Goal: Contribute content

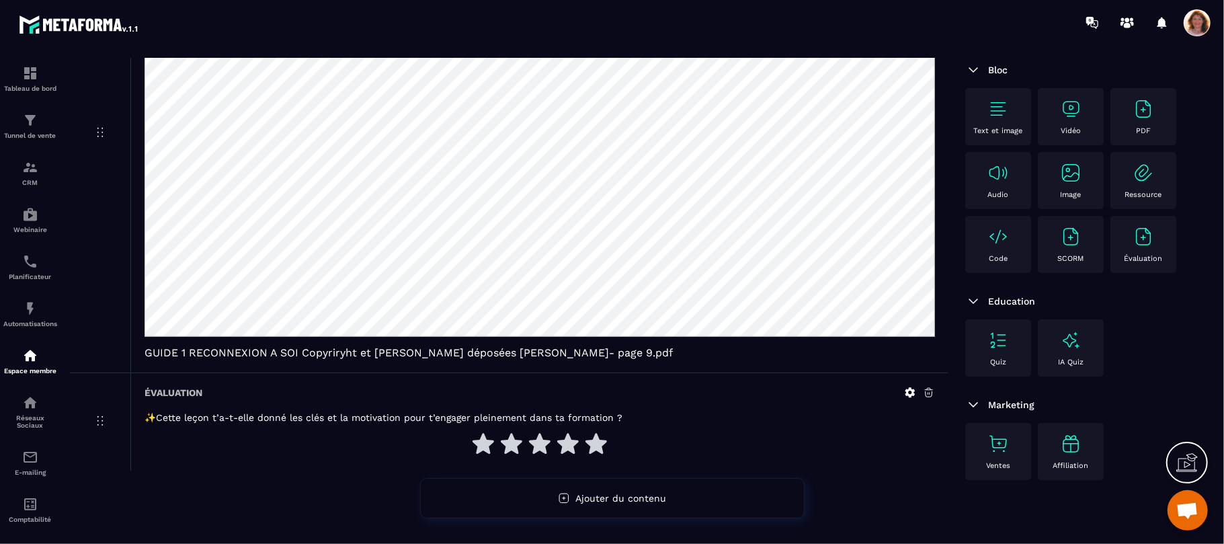
scroll to position [28, 0]
click at [1117, 135] on div "PDF" at bounding box center [1143, 116] width 52 height 37
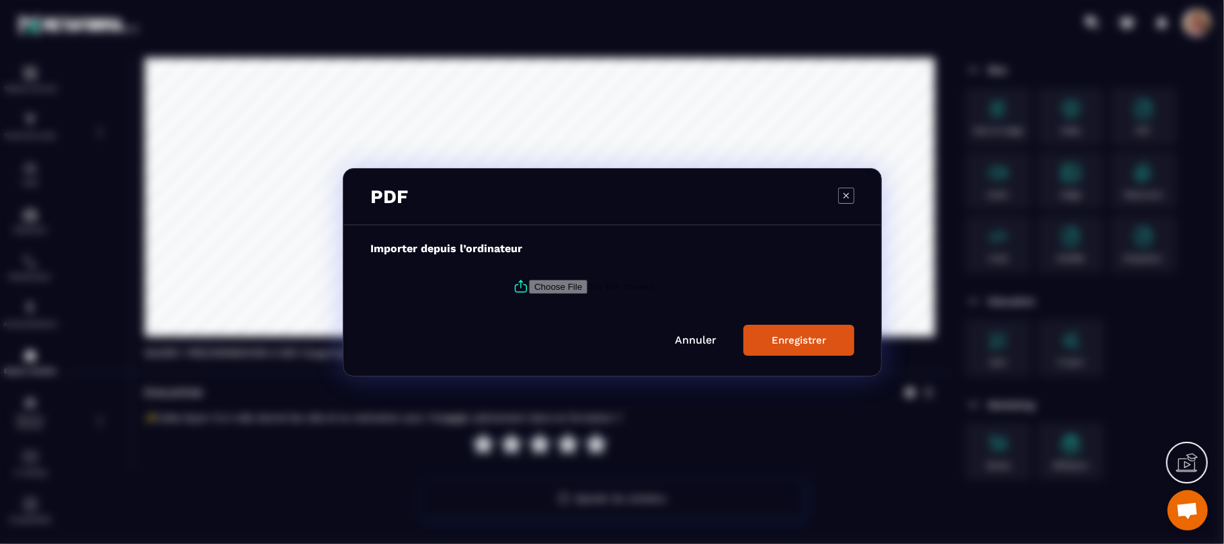
click at [560, 294] on label "Modal window" at bounding box center [612, 286] width 484 height 36
click at [560, 293] on input "Modal window" at bounding box center [620, 286] width 183 height 14
type input "**********"
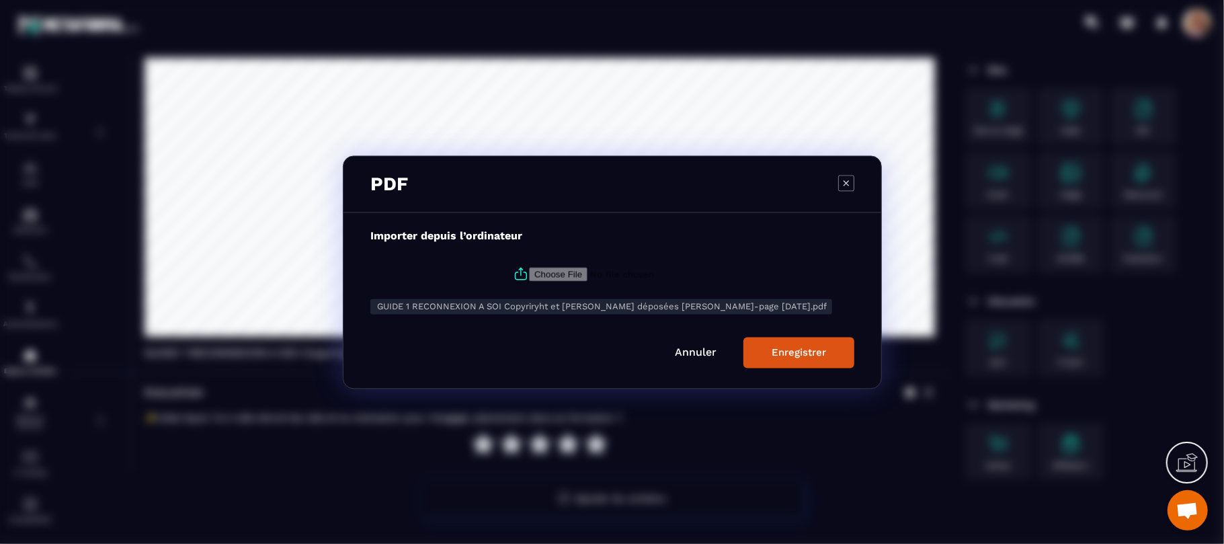
click at [797, 355] on div "Enregistrer" at bounding box center [798, 352] width 54 height 12
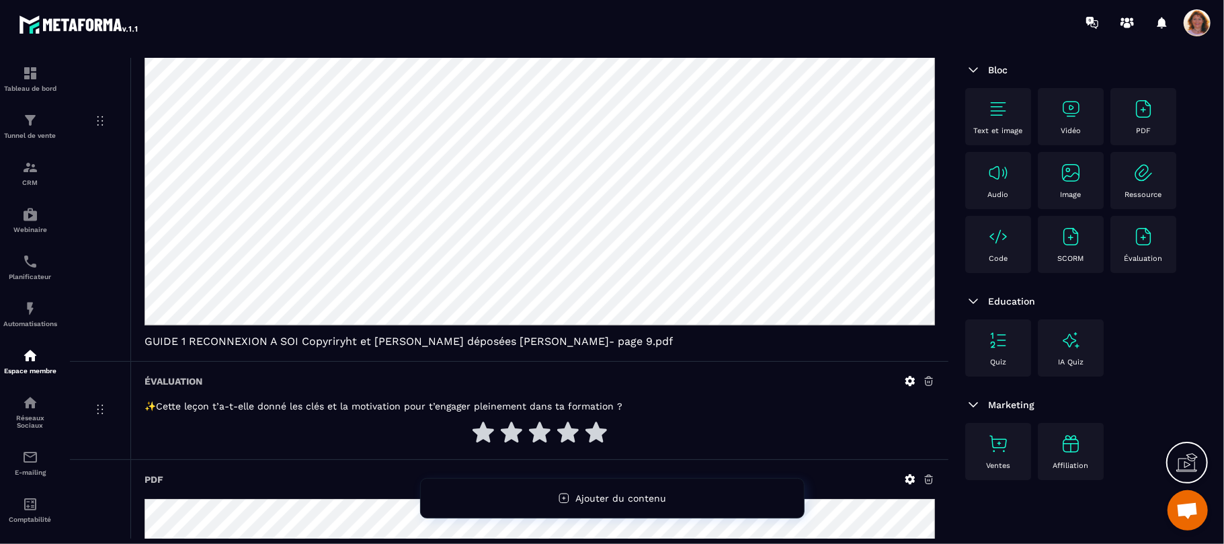
scroll to position [0, 0]
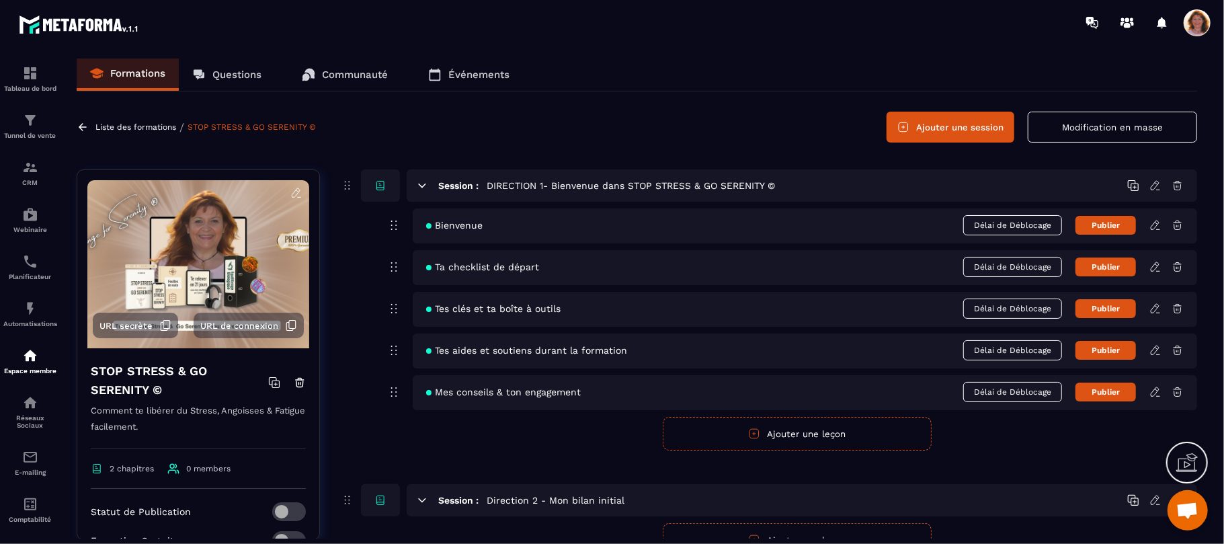
click at [1154, 395] on icon at bounding box center [1155, 392] width 12 height 12
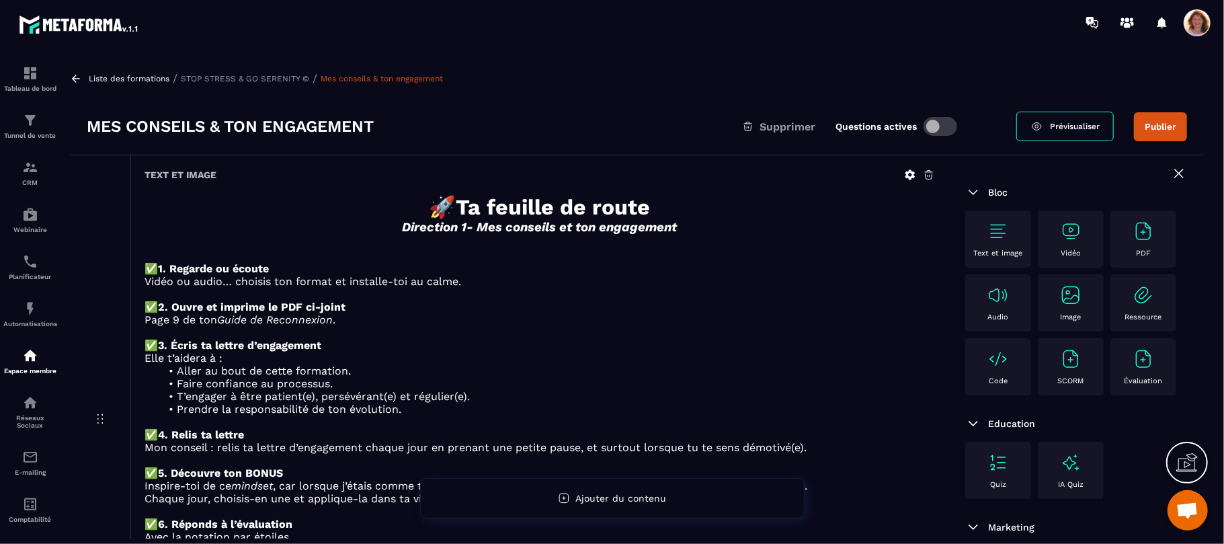
click at [870, 283] on p "Vidéo ou audio… choisis ton format et installe-toi au calme." at bounding box center [539, 281] width 790 height 13
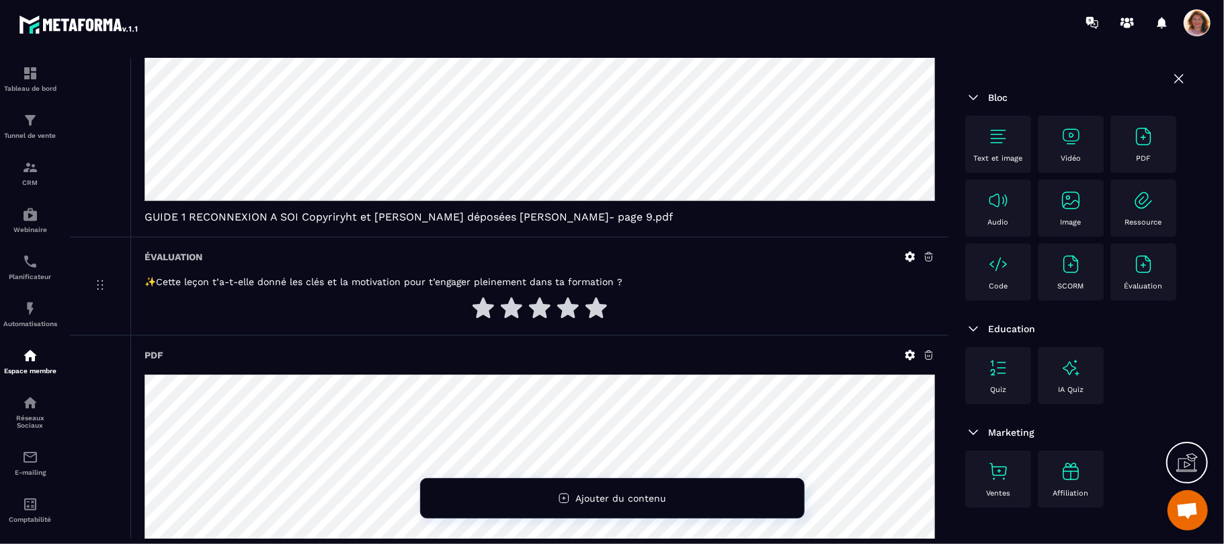
scroll to position [922, 0]
